Goal: Find specific page/section: Find specific page/section

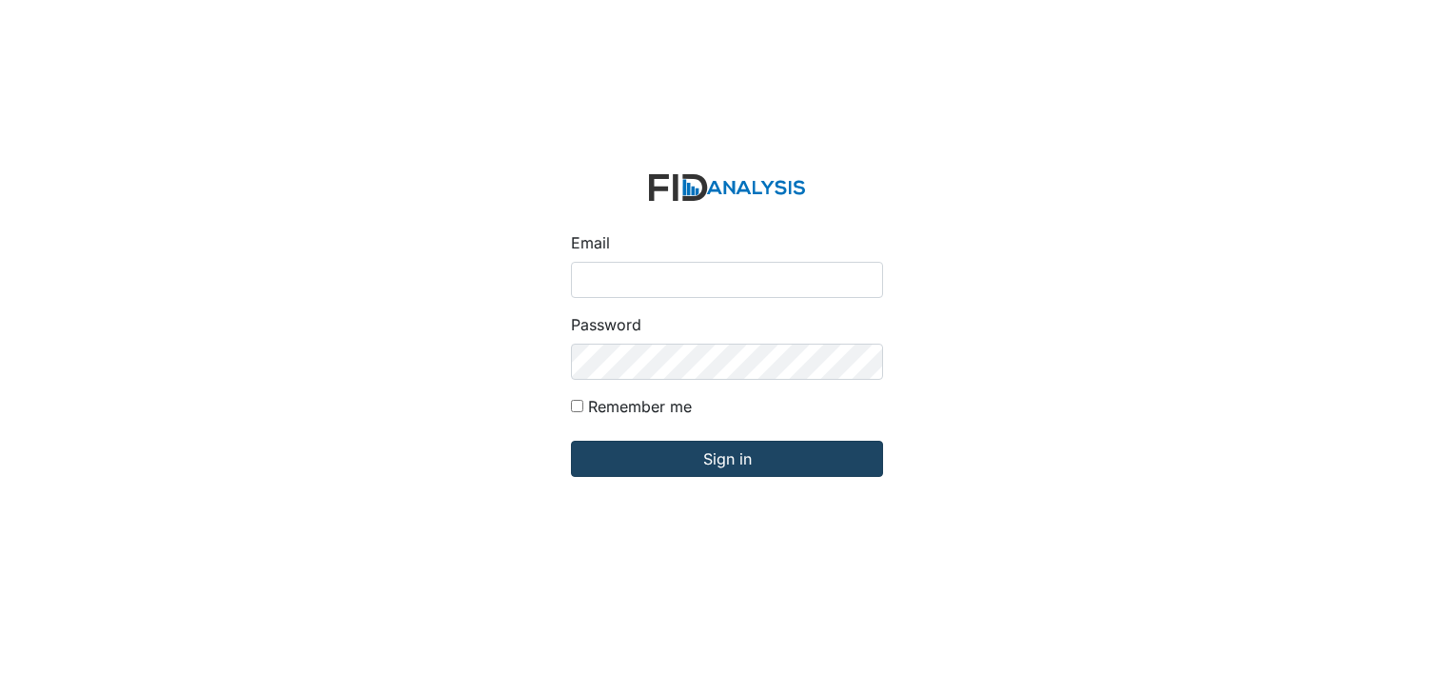
type input "[EMAIL_ADDRESS][DOMAIN_NAME]"
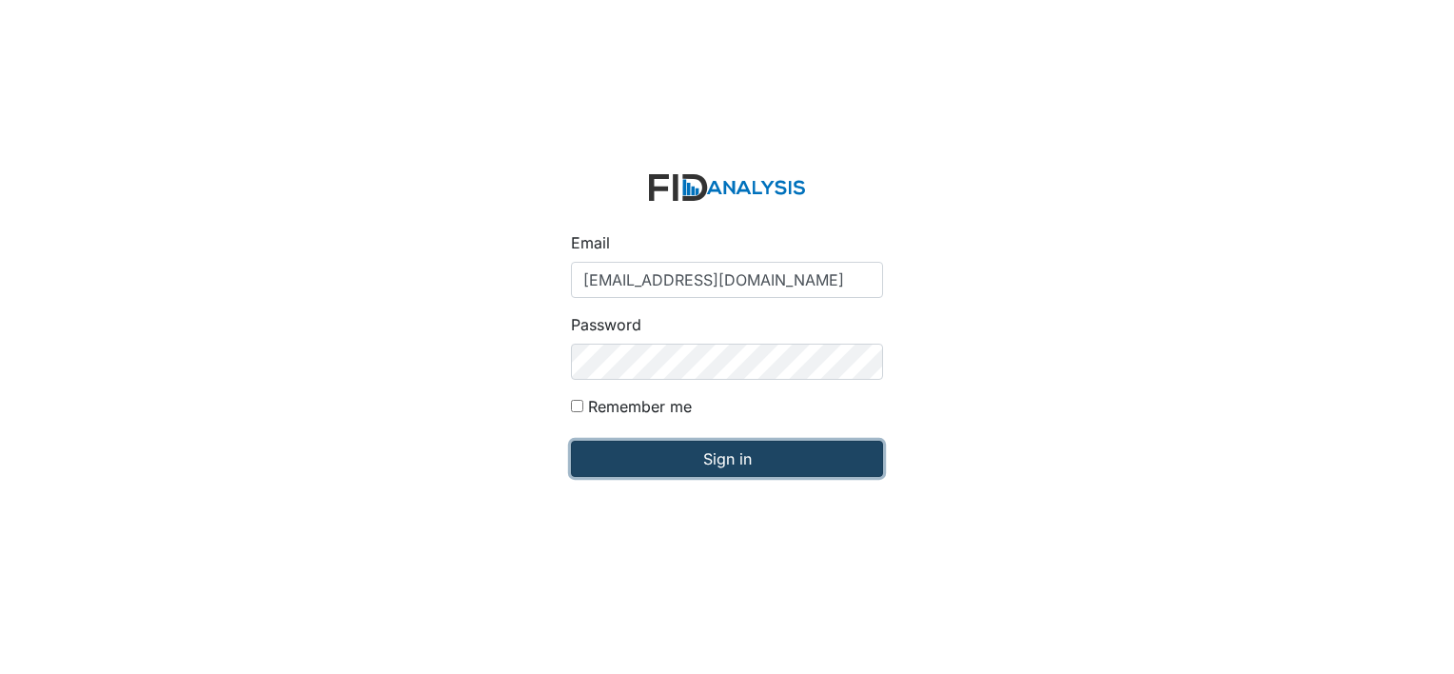
click at [739, 459] on input "Sign in" at bounding box center [727, 459] width 312 height 36
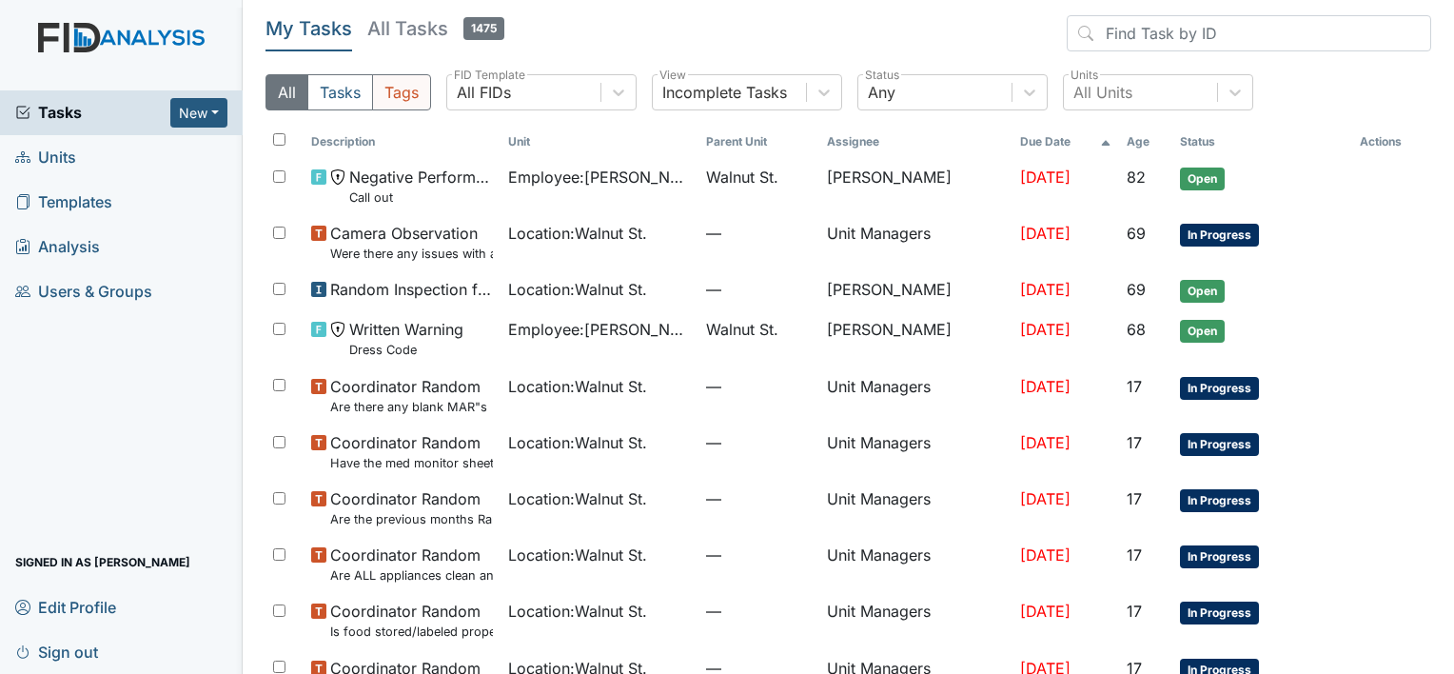
click at [416, 91] on button "Tags" at bounding box center [401, 92] width 59 height 36
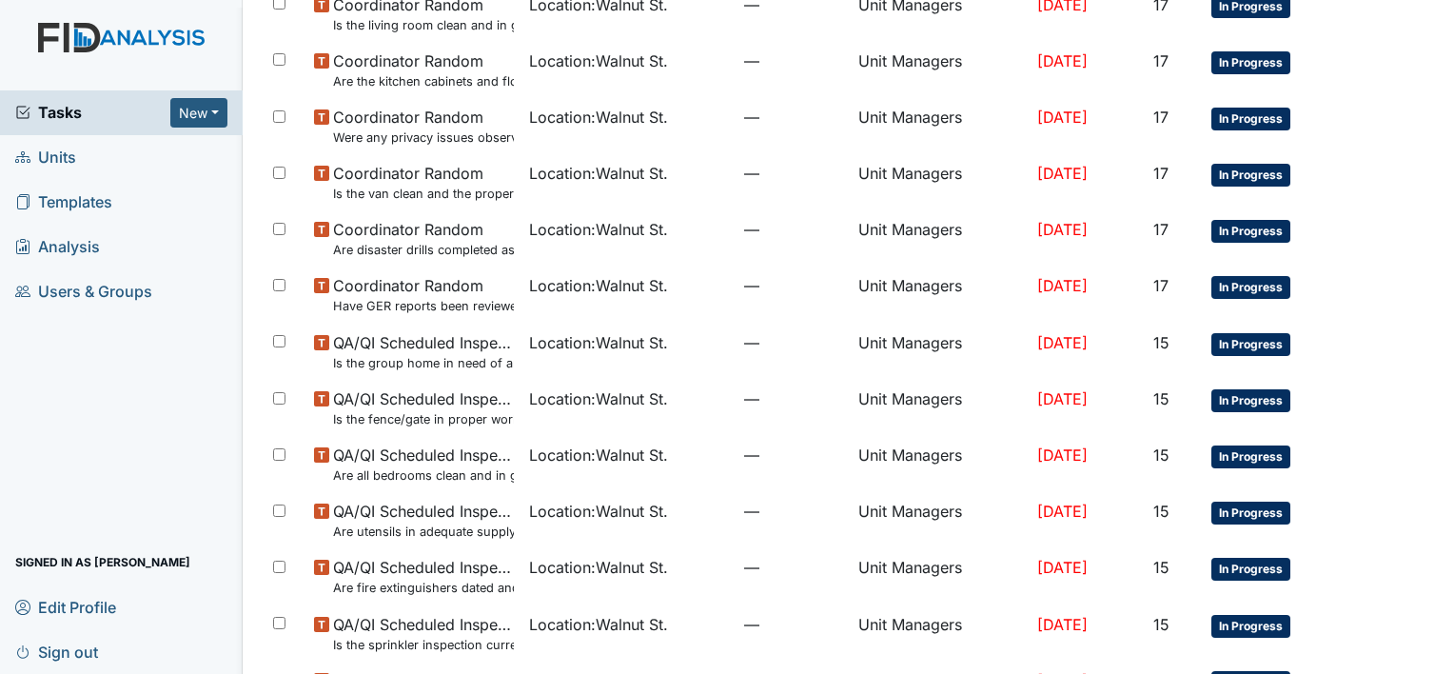
scroll to position [749, 0]
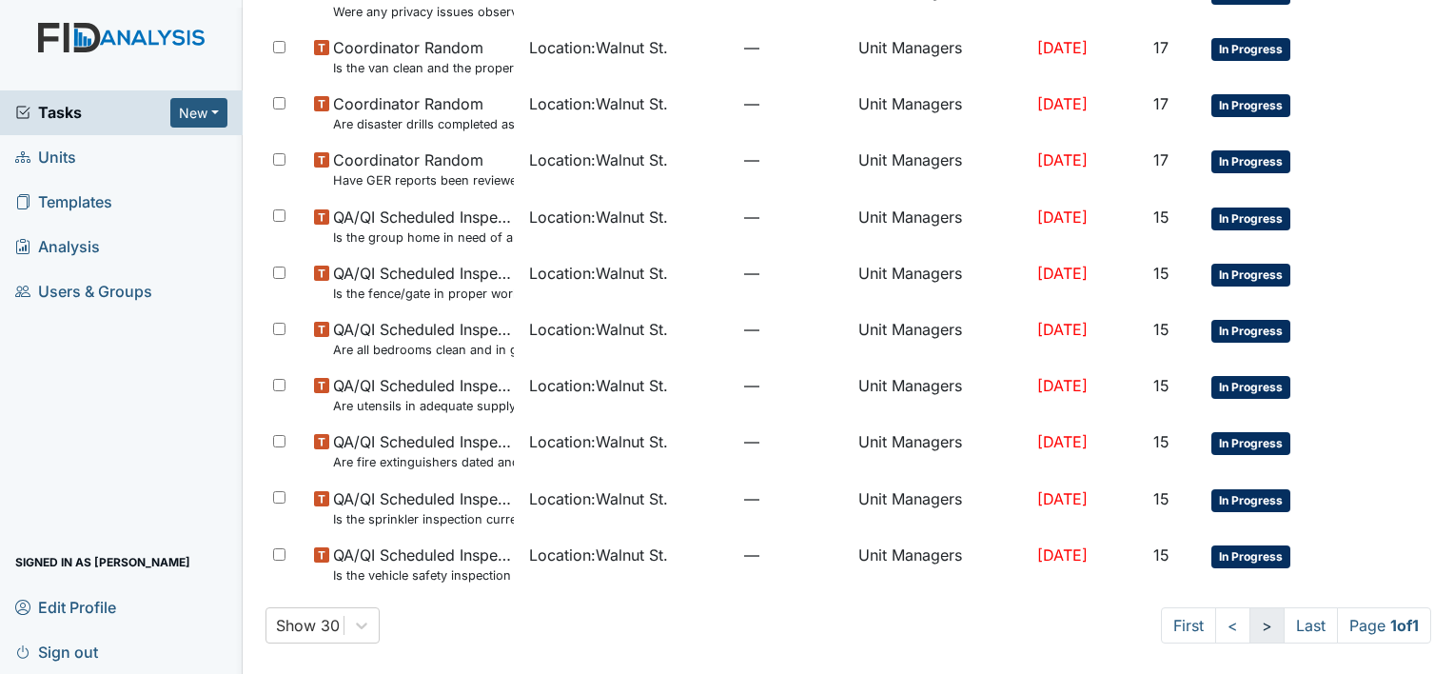
click at [1250, 634] on link ">" at bounding box center [1267, 625] width 35 height 36
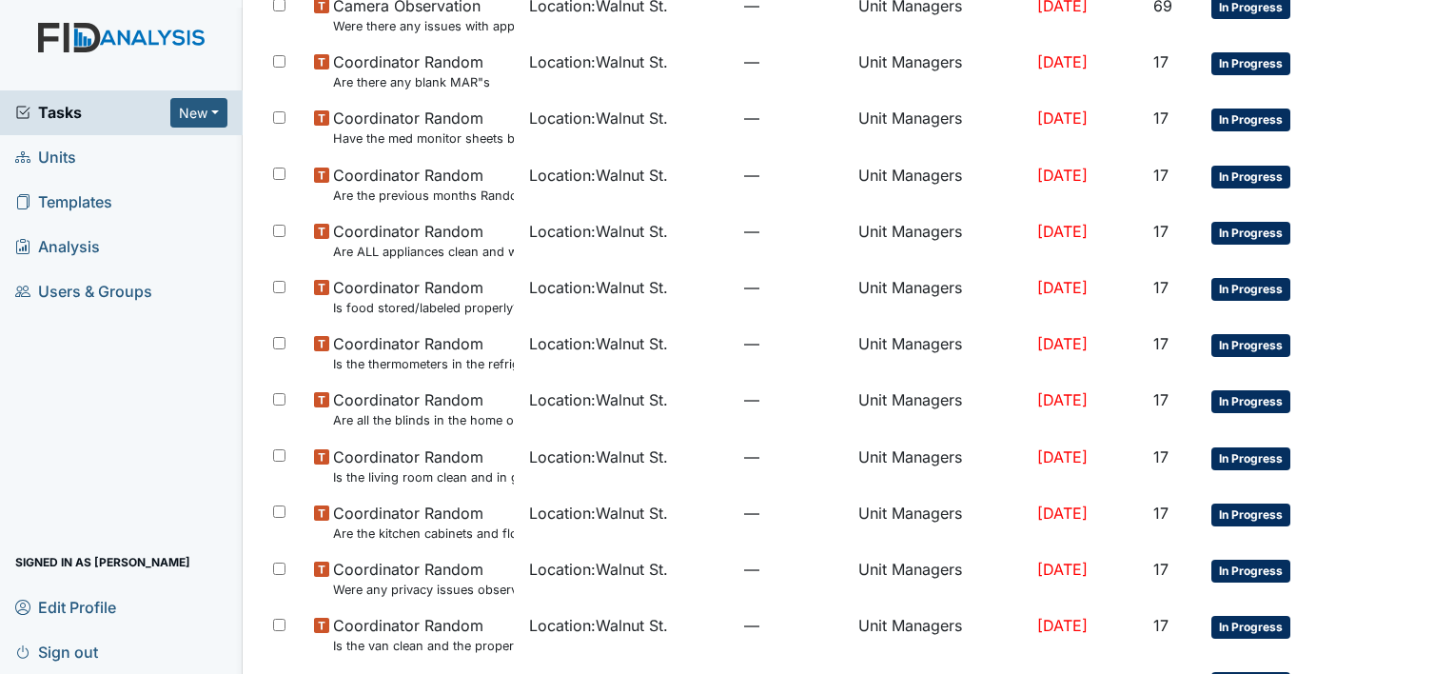
scroll to position [0, 0]
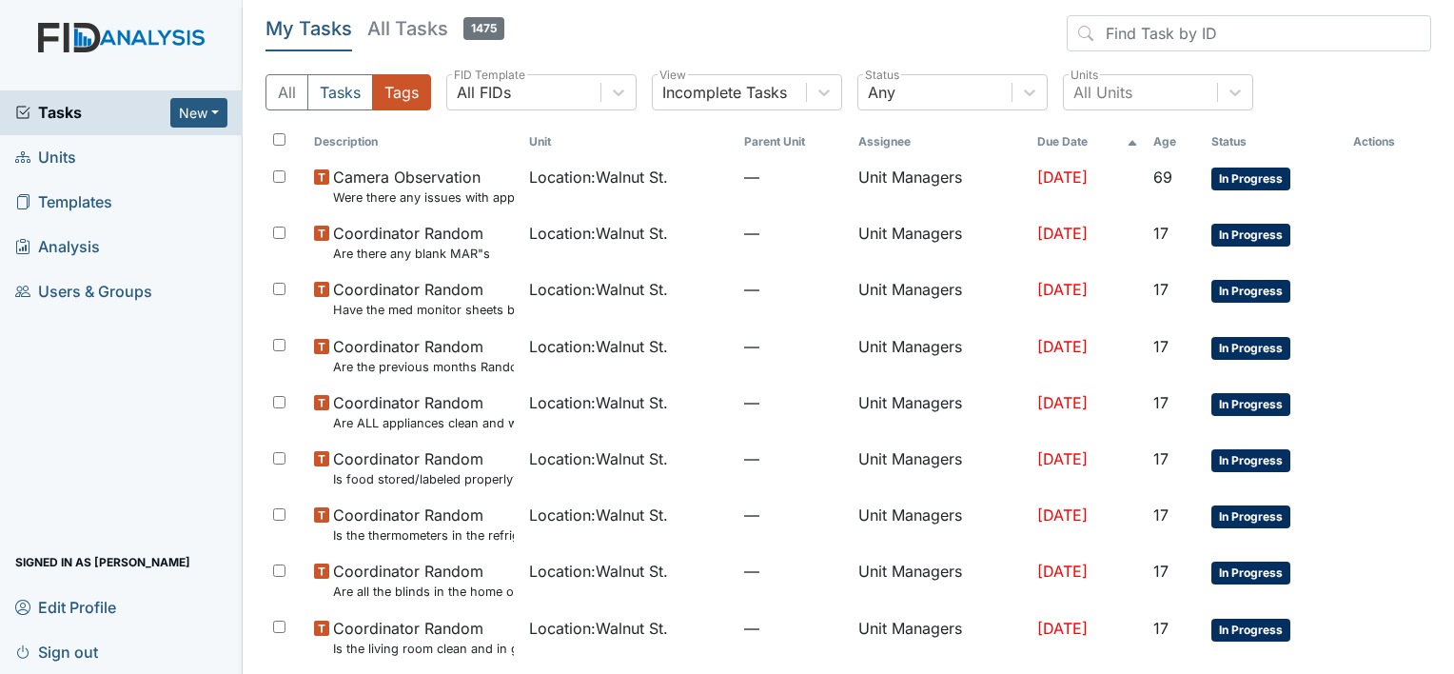
click at [122, 156] on link "Units" at bounding box center [121, 157] width 243 height 45
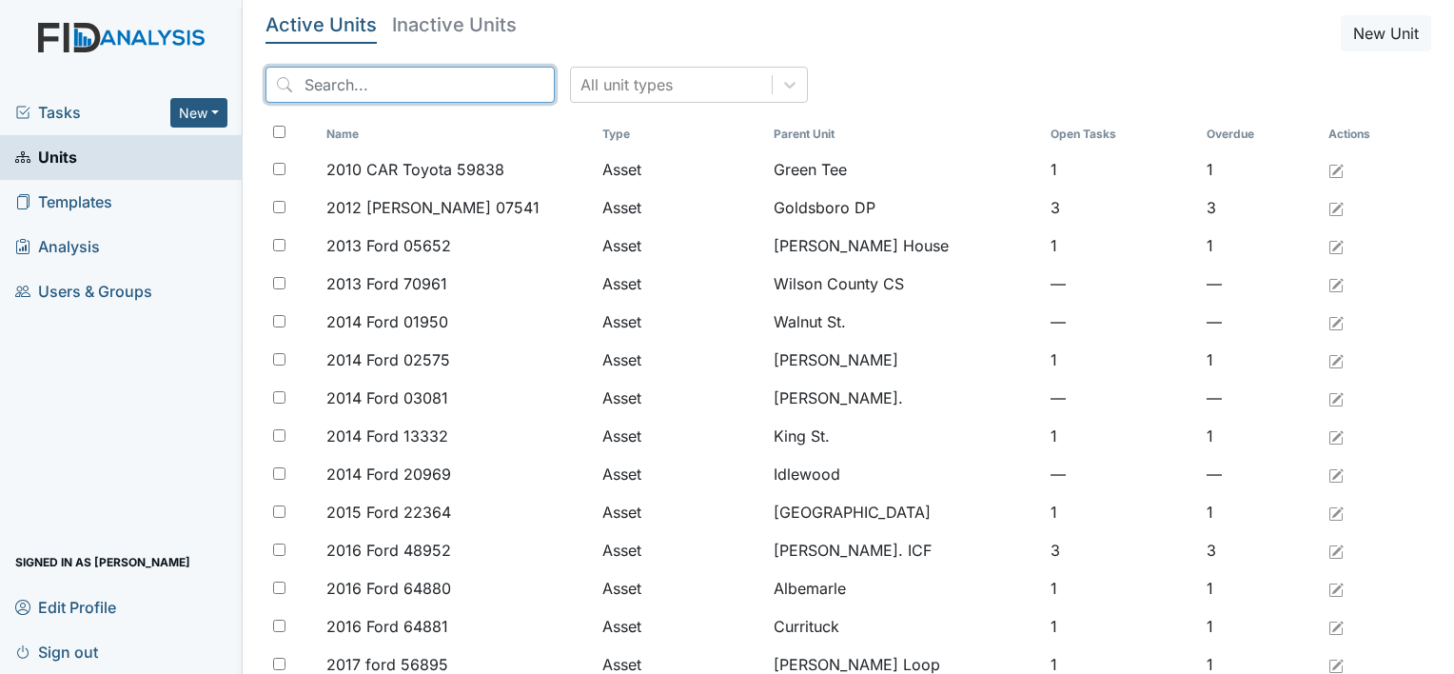
click at [437, 90] on input "search" at bounding box center [410, 85] width 289 height 36
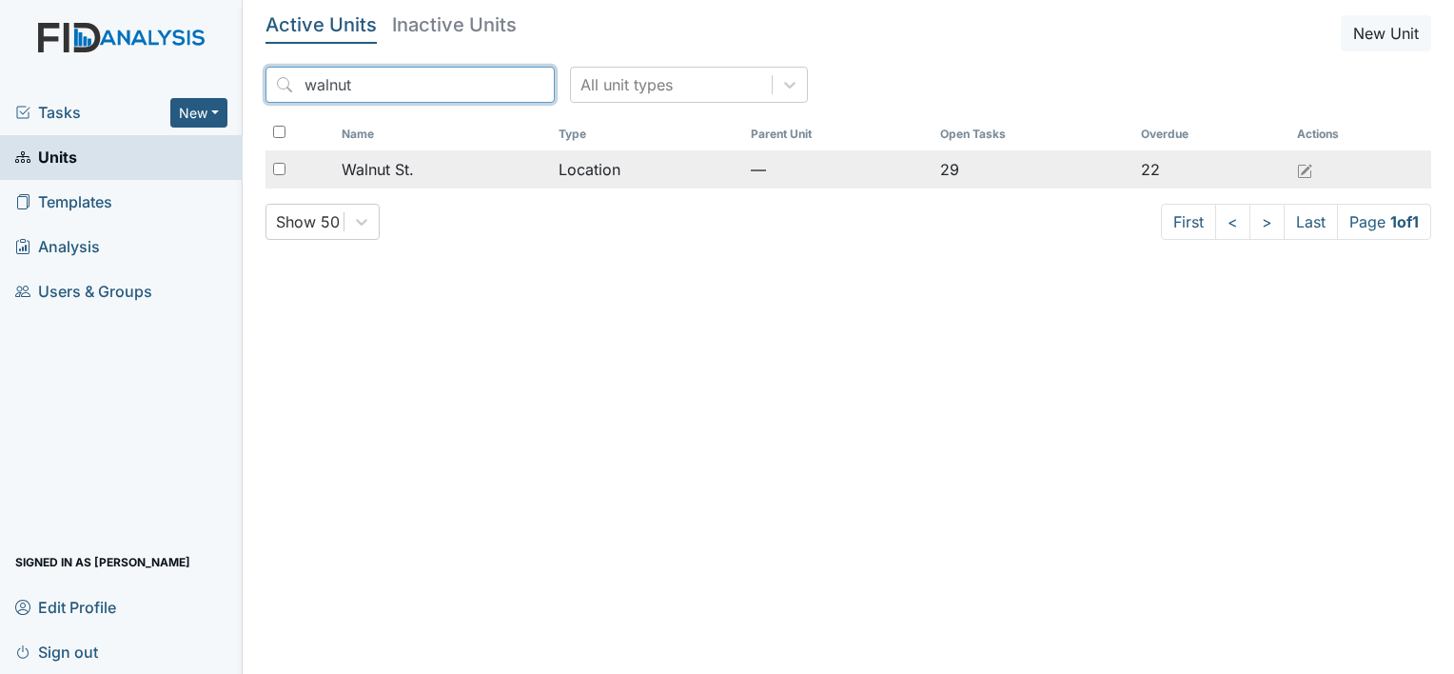
type input "walnut"
click at [388, 166] on span "Walnut St." at bounding box center [378, 169] width 72 height 23
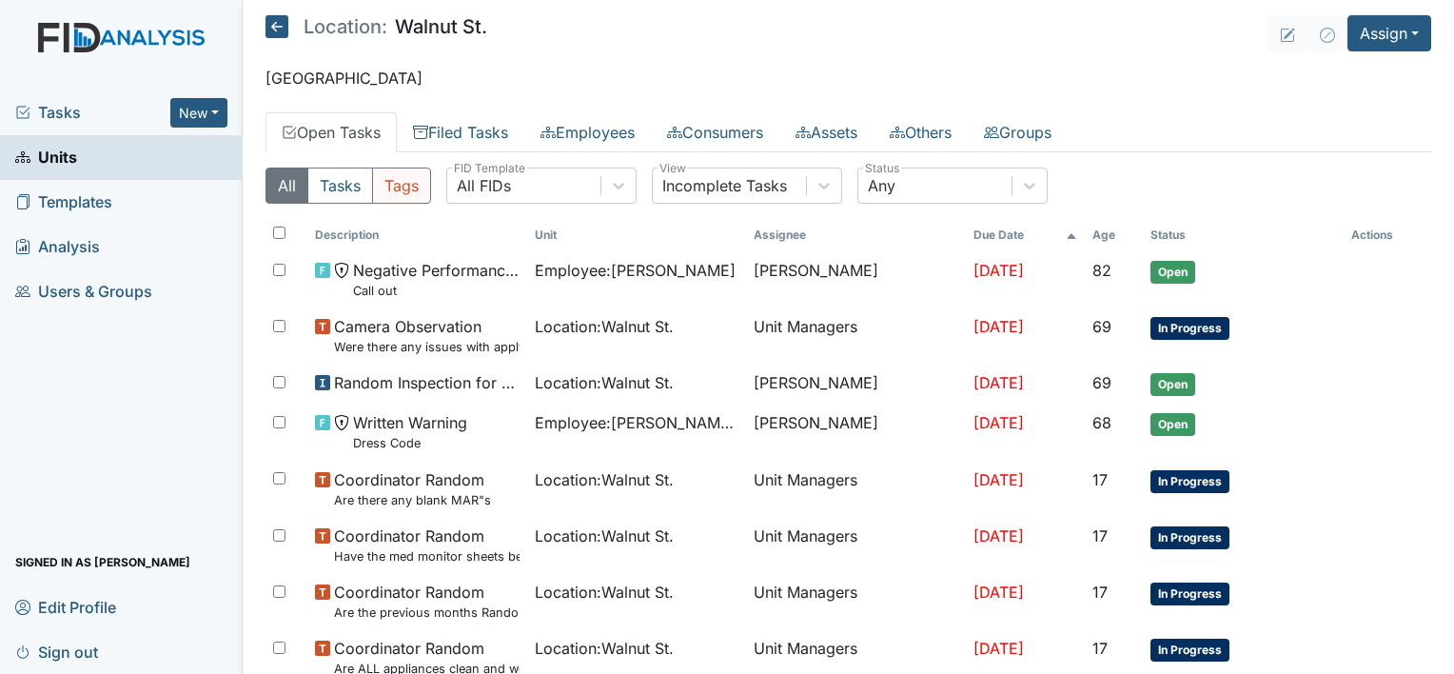
click at [418, 190] on button "Tags" at bounding box center [401, 185] width 59 height 36
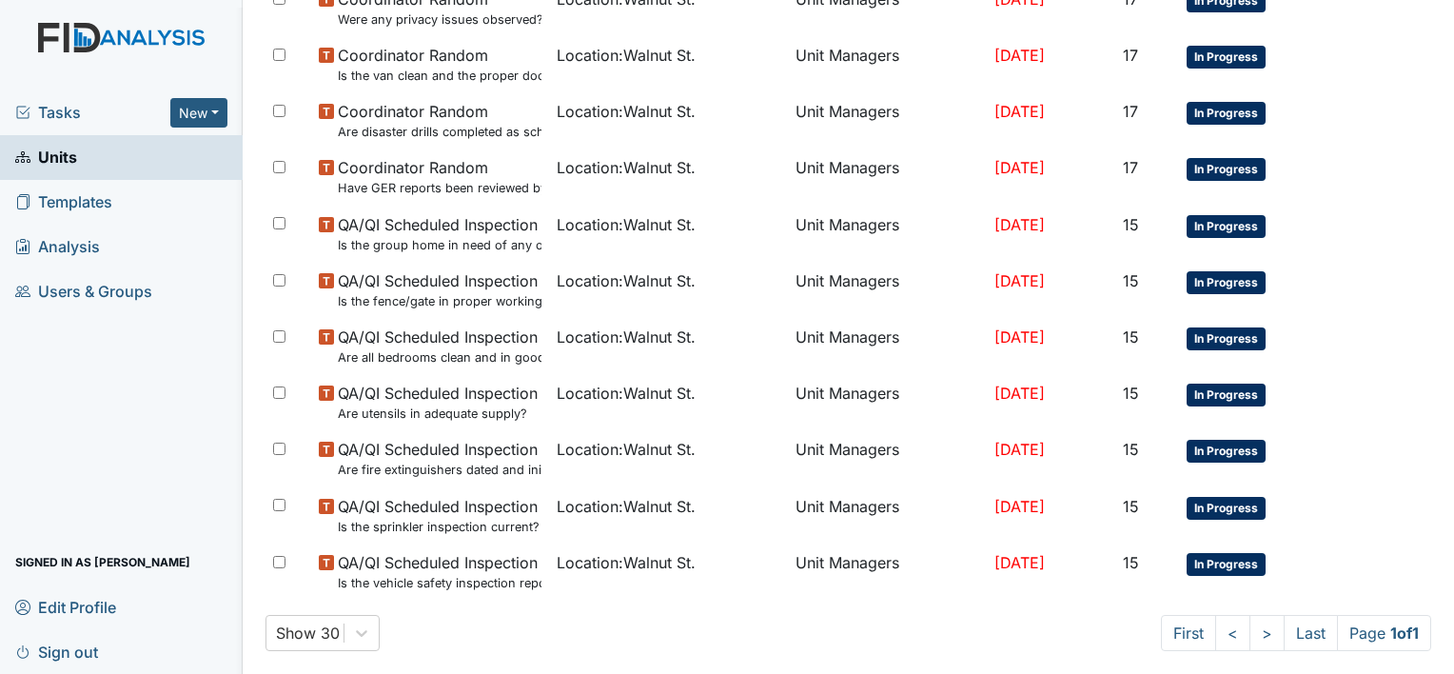
scroll to position [857, 0]
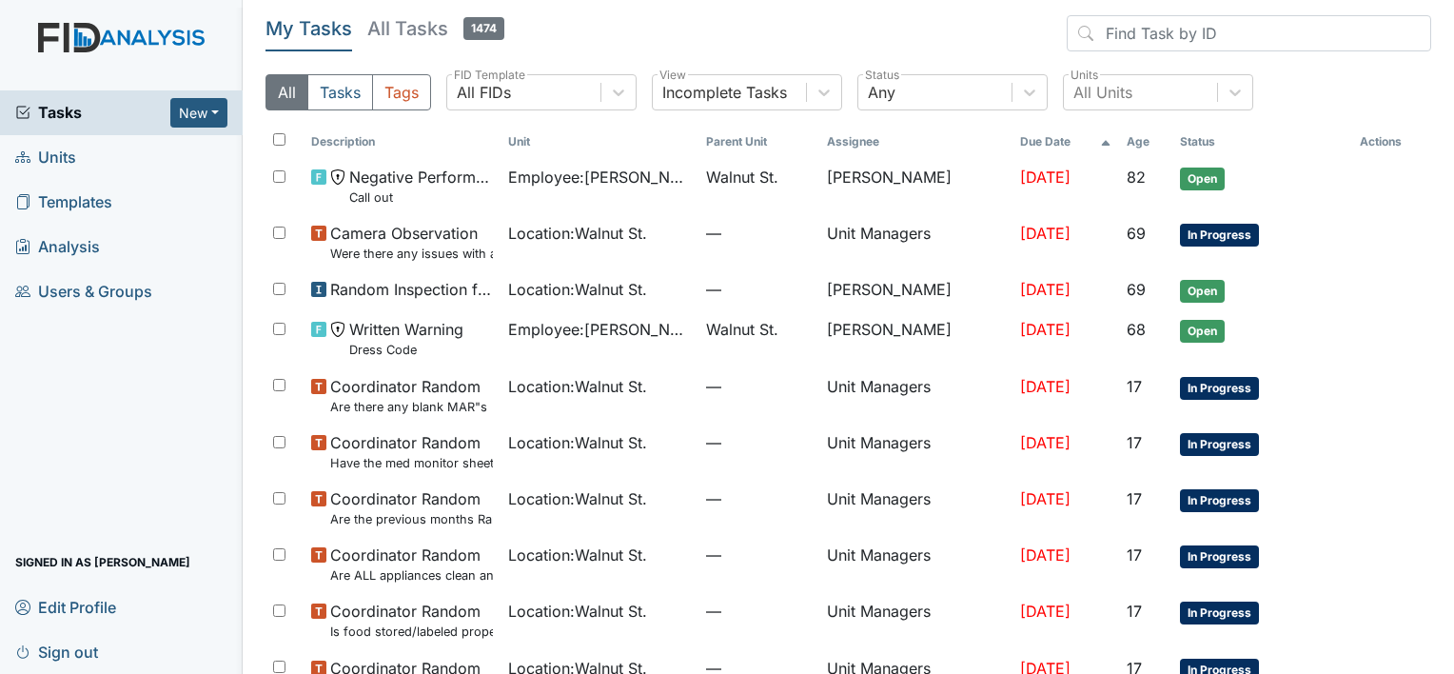
click at [42, 152] on span "Units" at bounding box center [45, 158] width 61 height 30
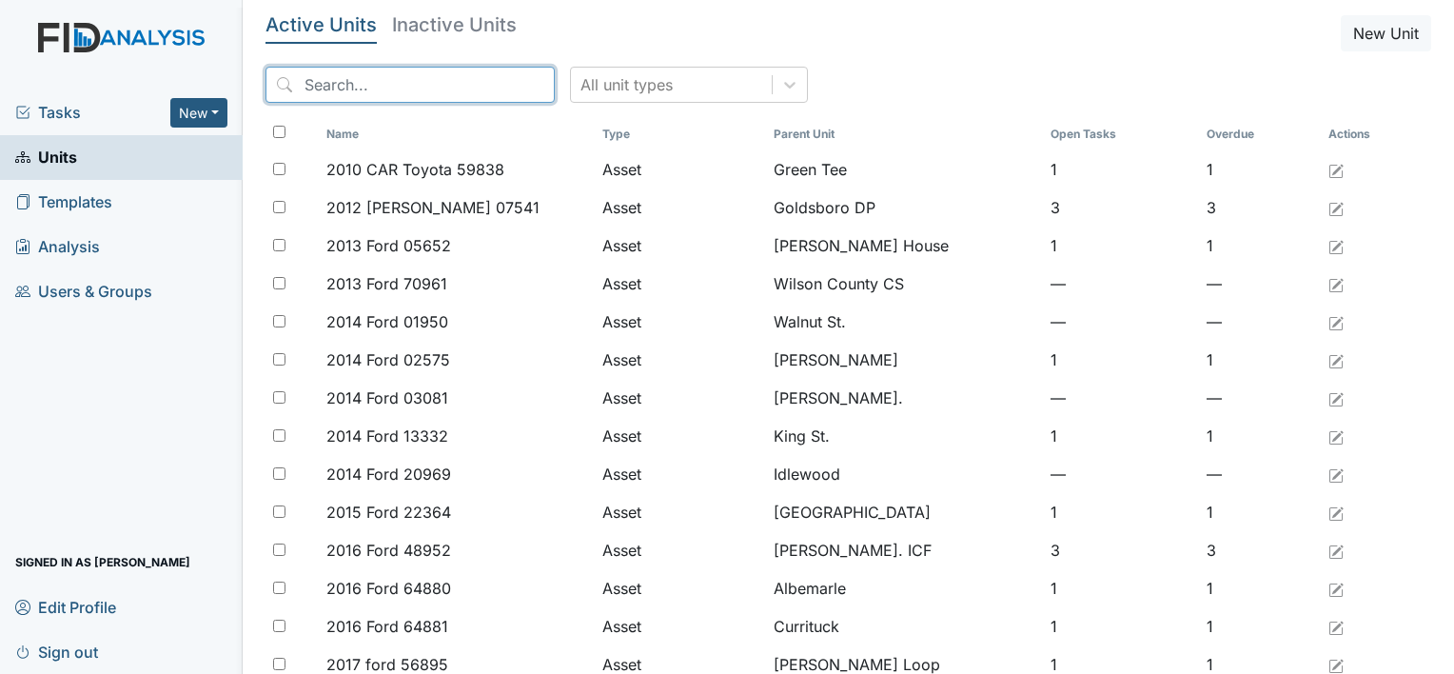
click at [422, 79] on input "search" at bounding box center [410, 85] width 289 height 36
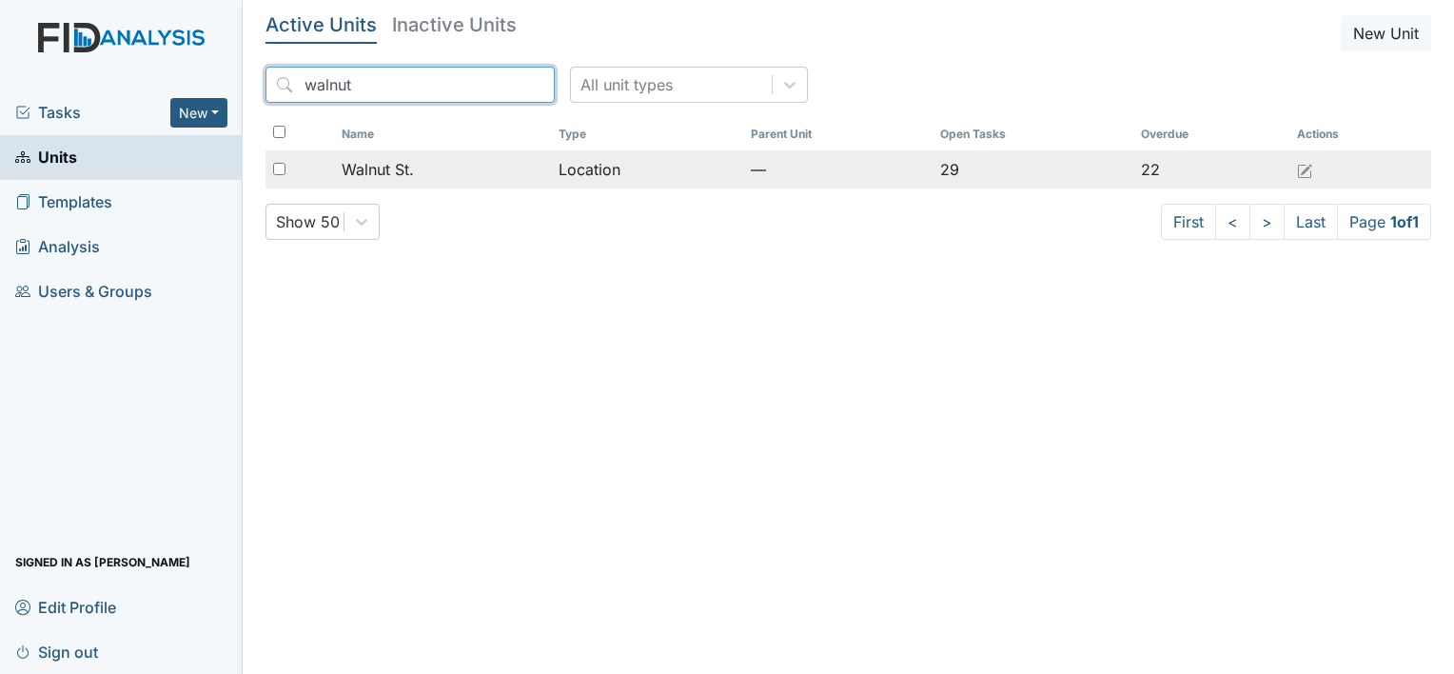
type input "walnut"
click at [408, 160] on span "Walnut St." at bounding box center [378, 169] width 72 height 23
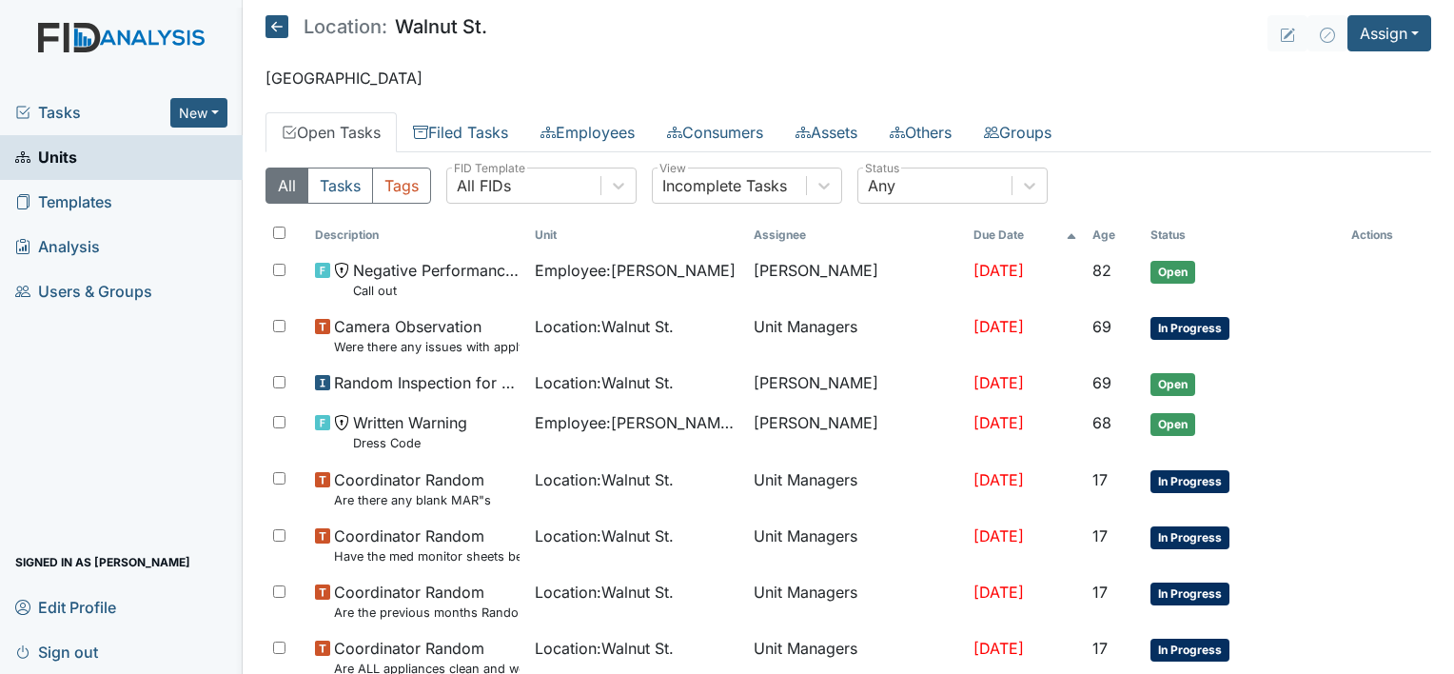
drag, startPoint x: 0, startPoint y: 0, endPoint x: 544, endPoint y: 35, distance: 545.5
click at [544, 35] on header "Location: [GEOGRAPHIC_DATA]. Assign Assign Form Assign Inspection Assign Docume…" at bounding box center [849, 33] width 1166 height 36
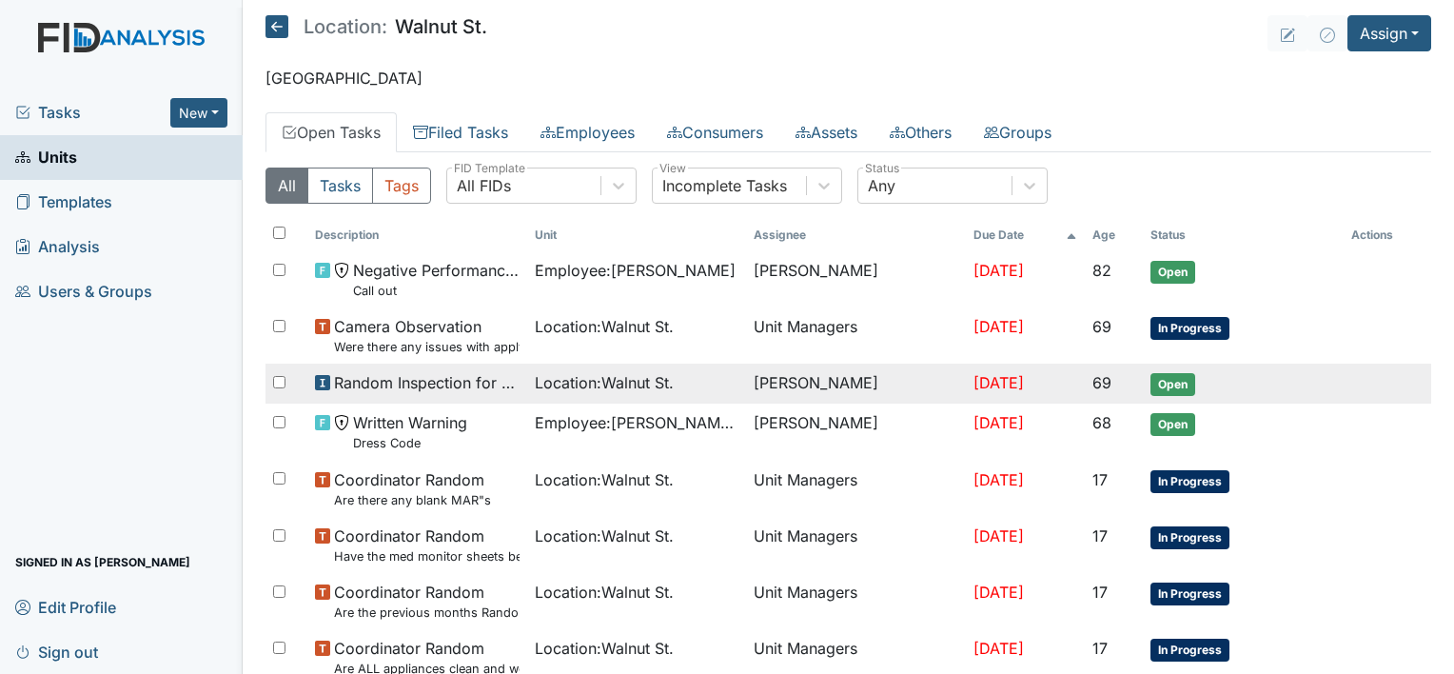
click at [376, 383] on span "Random Inspection for Evening" at bounding box center [427, 382] width 186 height 23
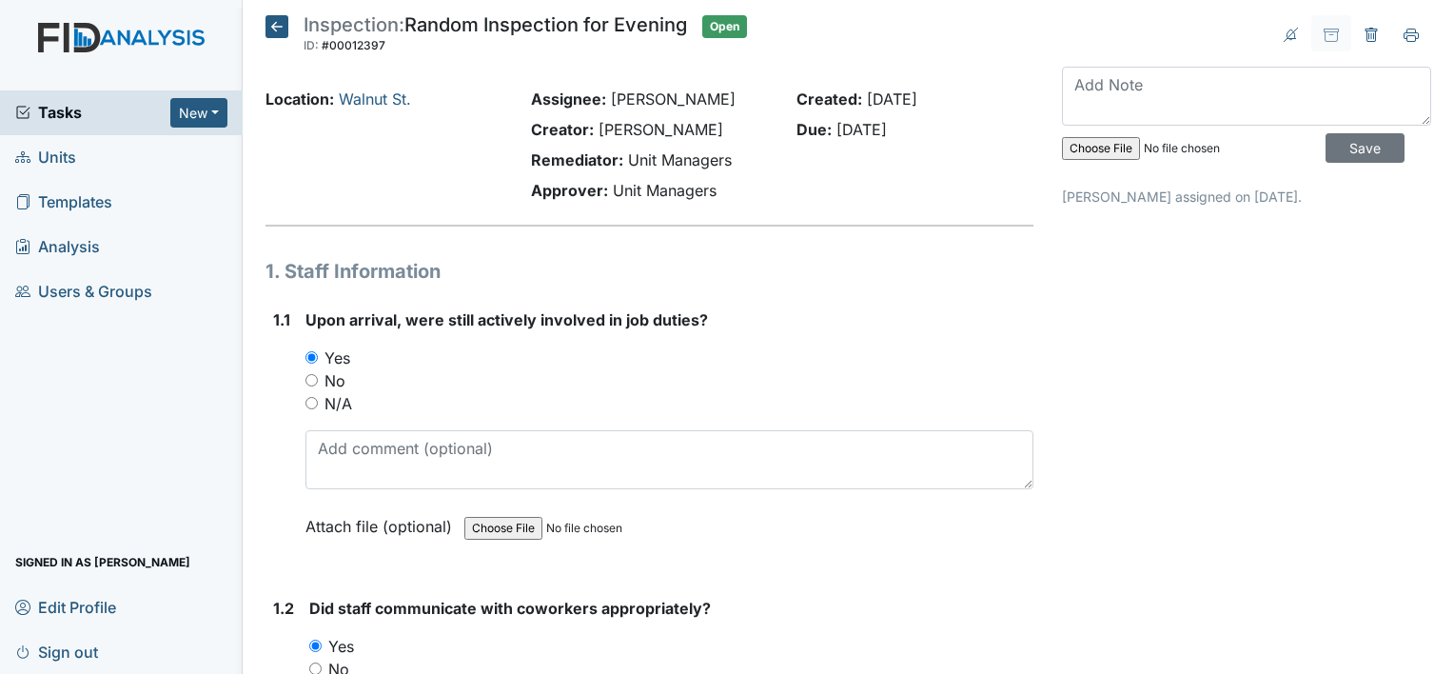
click at [280, 30] on icon at bounding box center [277, 26] width 23 height 23
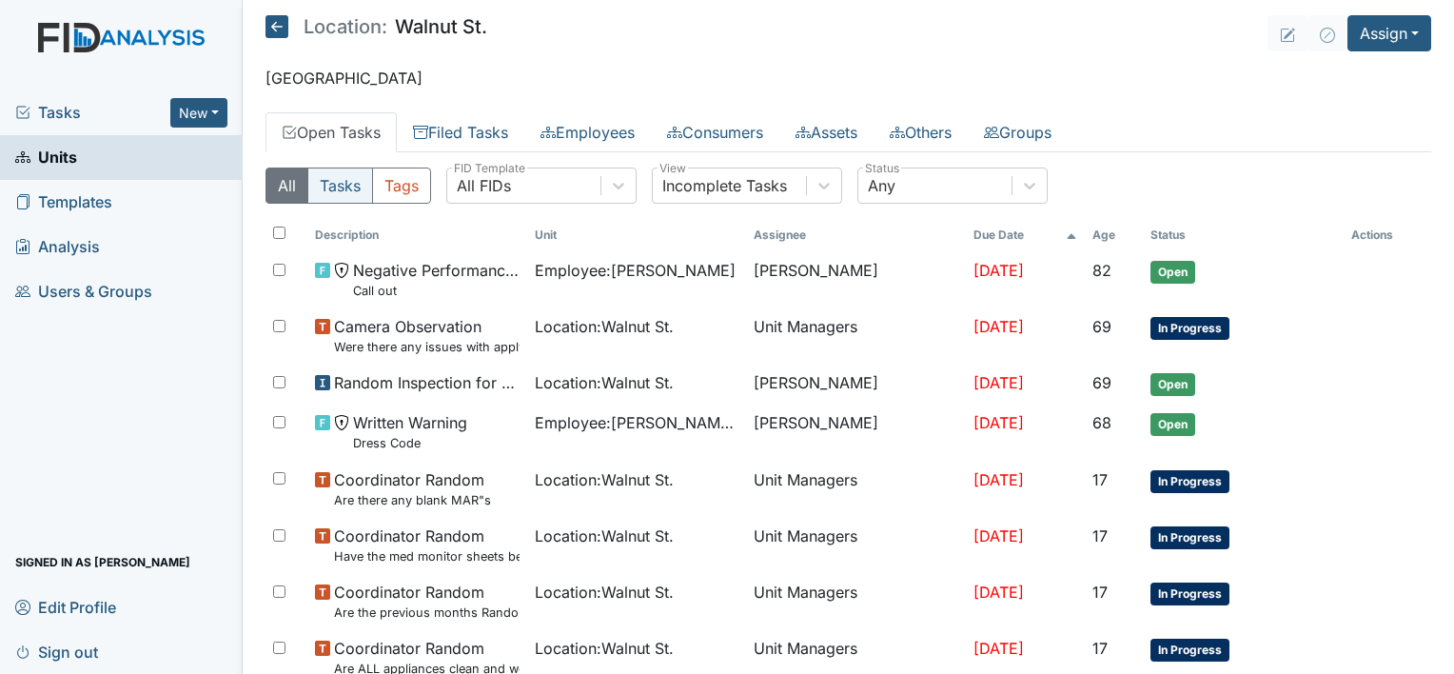
click at [351, 184] on button "Tasks" at bounding box center [340, 185] width 66 height 36
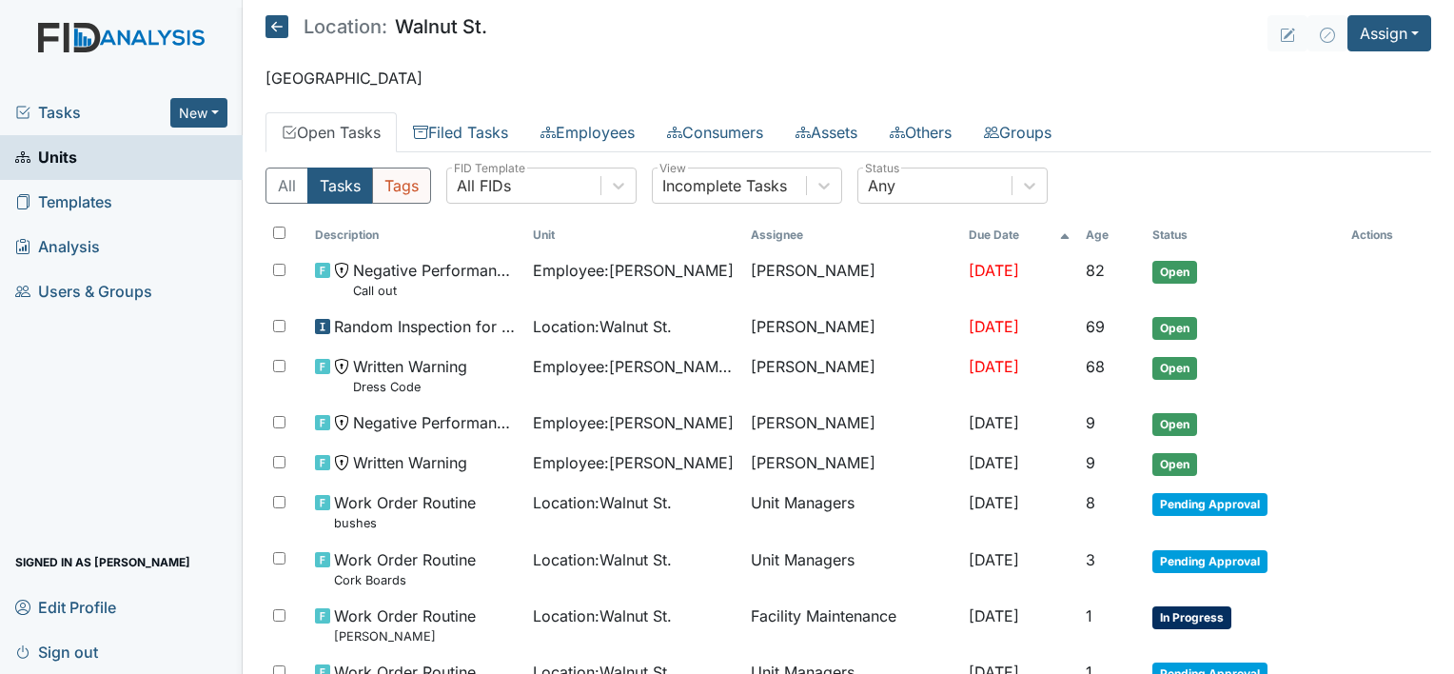
click at [386, 187] on button "Tags" at bounding box center [401, 185] width 59 height 36
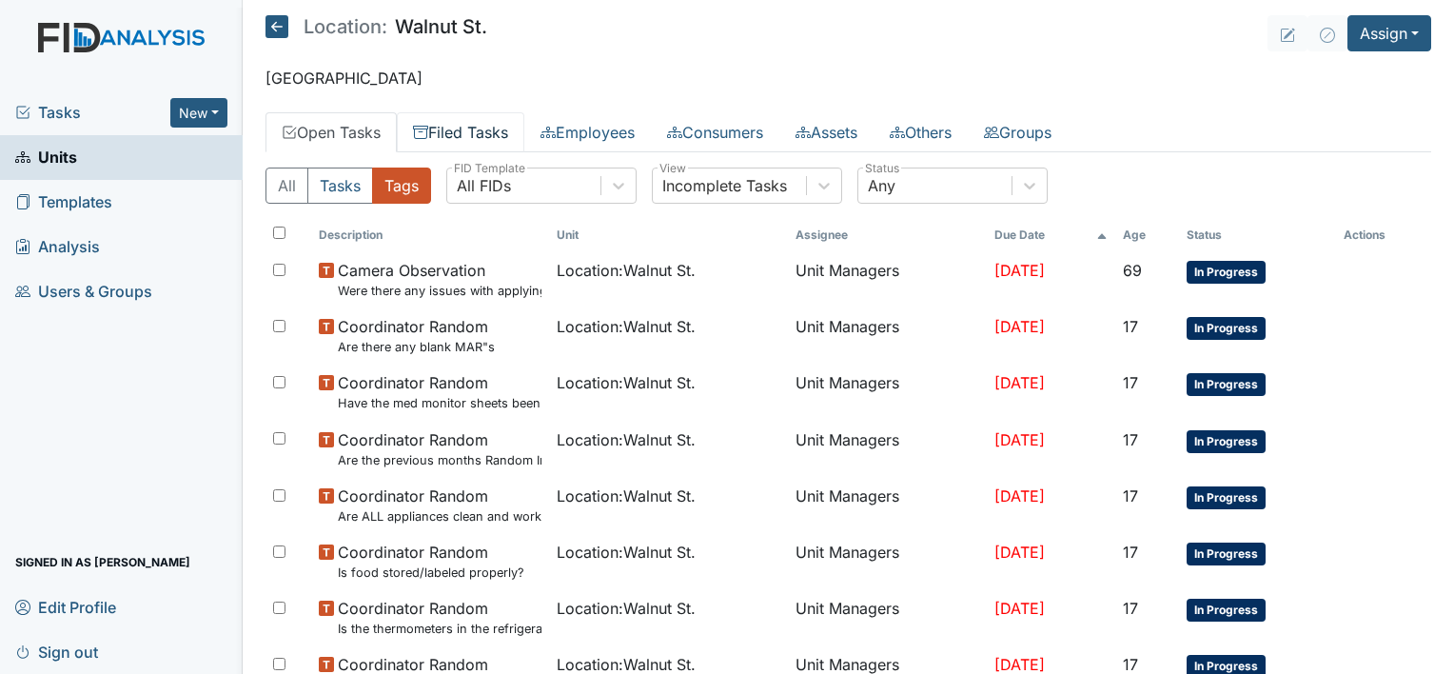
click at [472, 130] on link "Filed Tasks" at bounding box center [461, 132] width 128 height 40
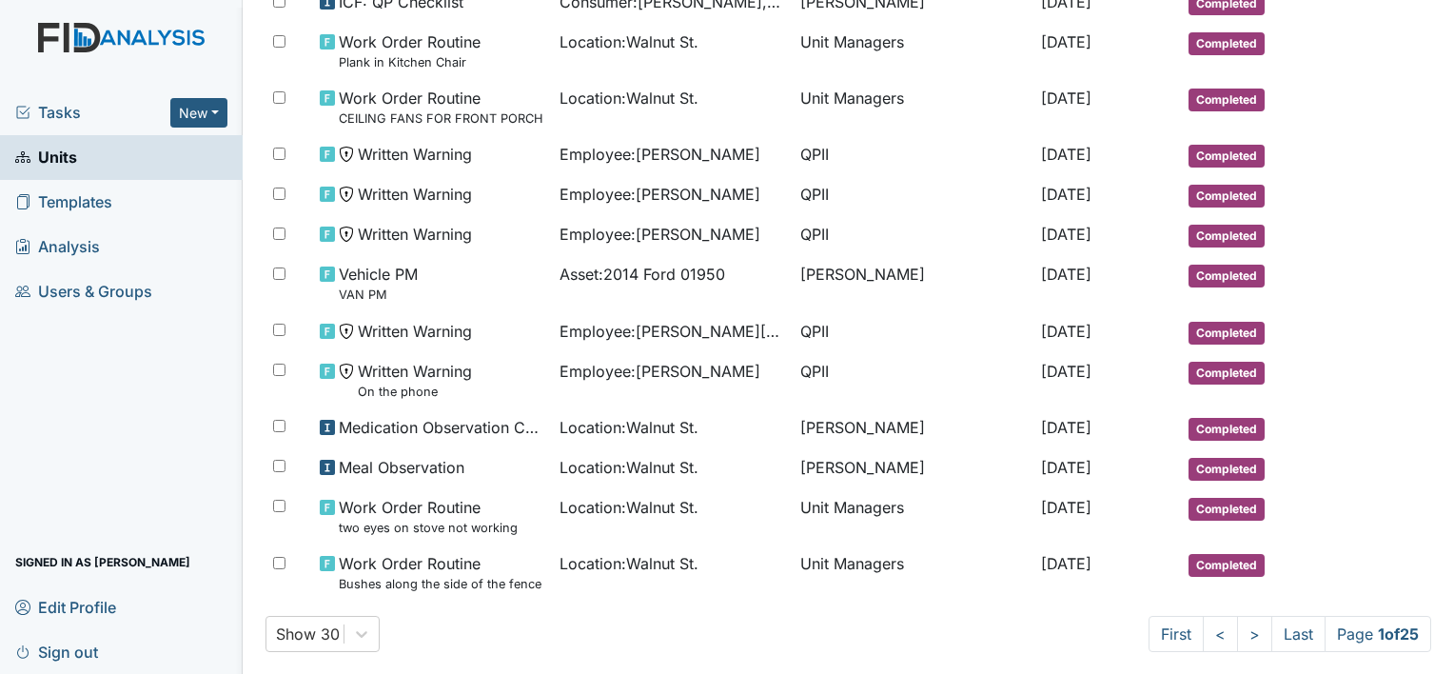
scroll to position [1028, 0]
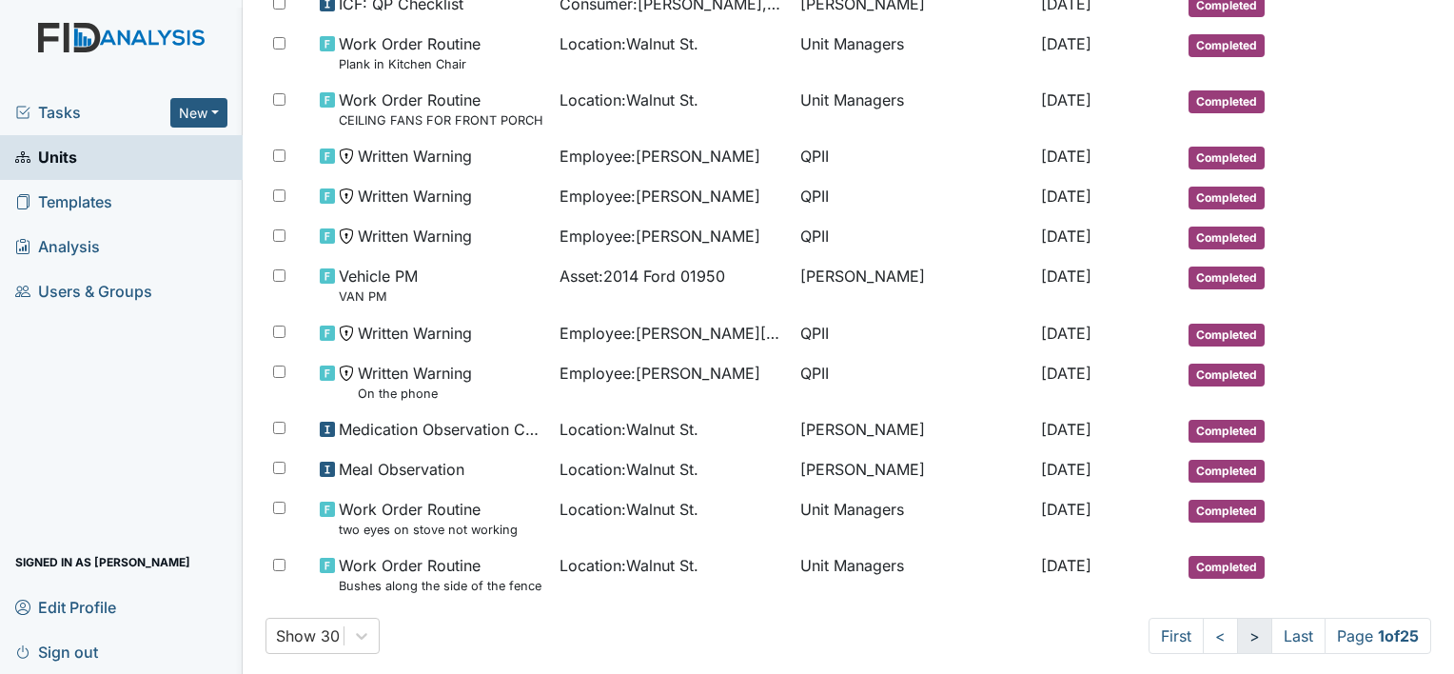
click at [1246, 618] on link ">" at bounding box center [1254, 636] width 35 height 36
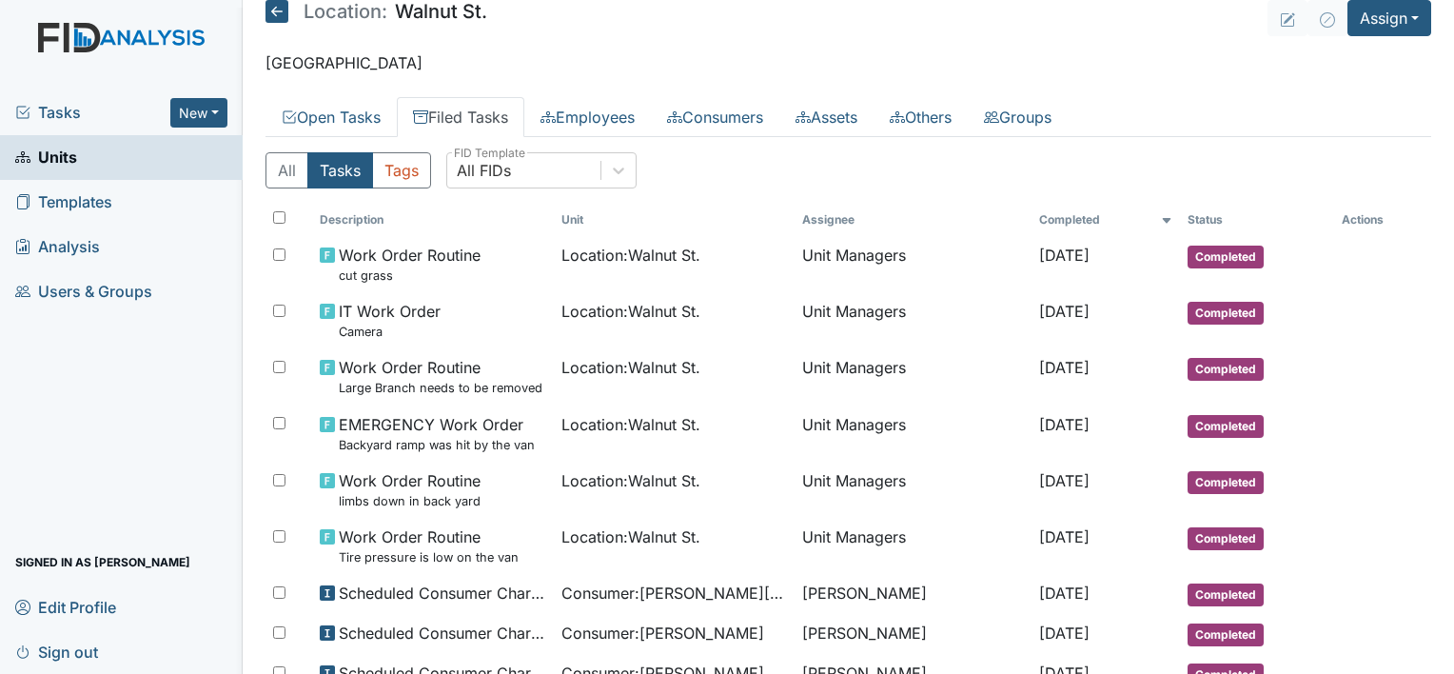
scroll to position [0, 0]
